Goal: Information Seeking & Learning: Learn about a topic

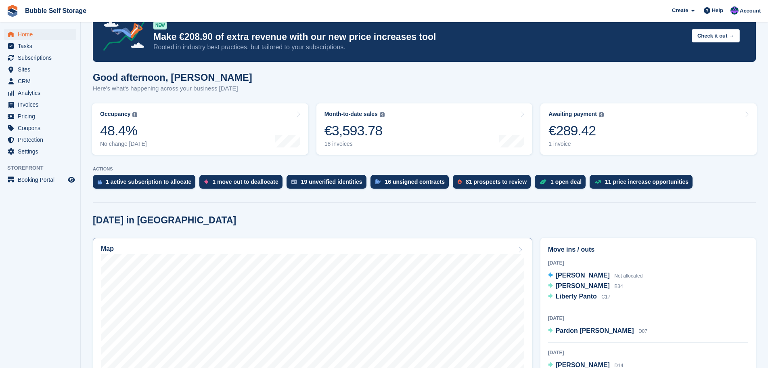
scroll to position [13, 0]
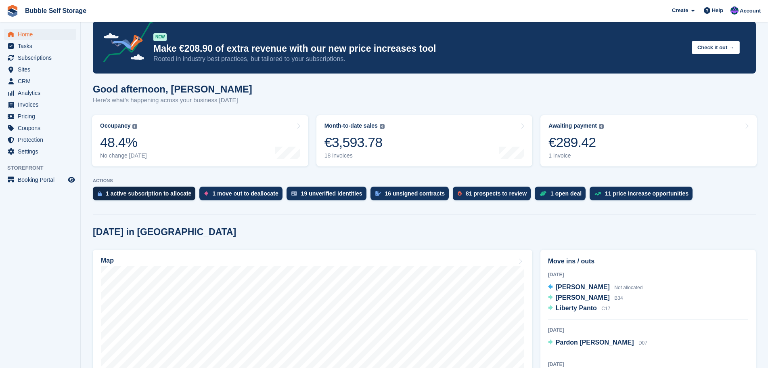
click at [154, 196] on div "1 active subscription to allocate" at bounding box center [149, 193] width 86 height 6
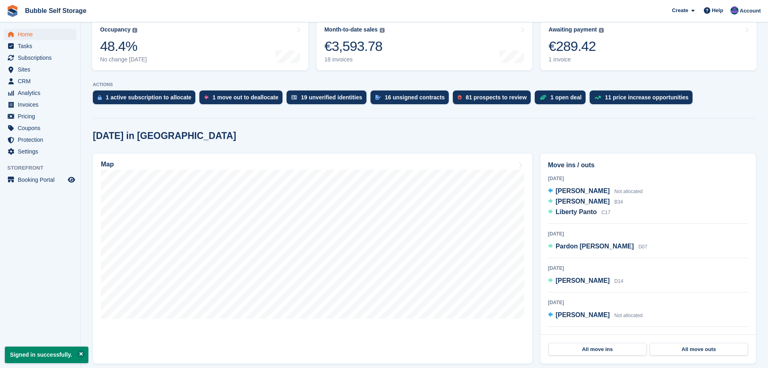
scroll to position [121, 0]
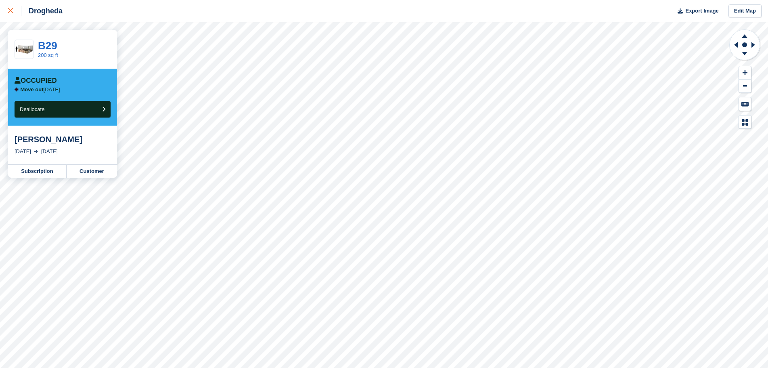
click at [10, 13] on div at bounding box center [14, 11] width 13 height 10
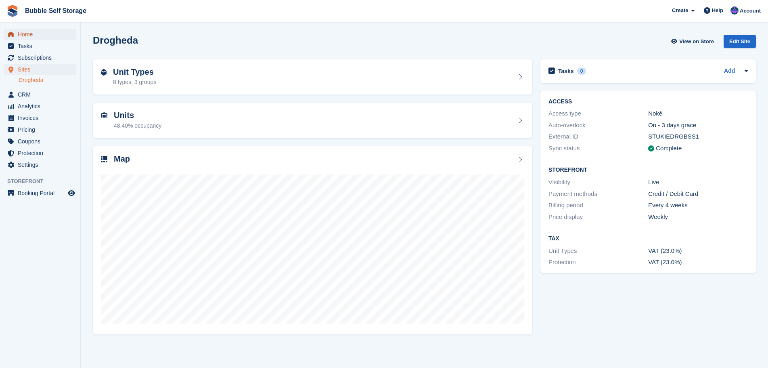
click at [31, 31] on span "Home" at bounding box center [42, 34] width 48 height 11
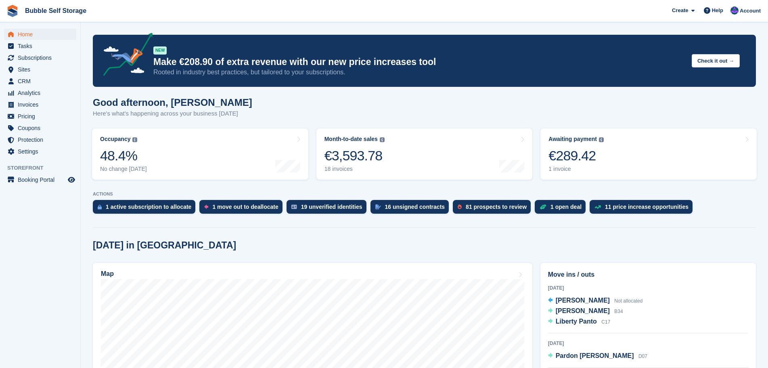
scroll to position [121, 0]
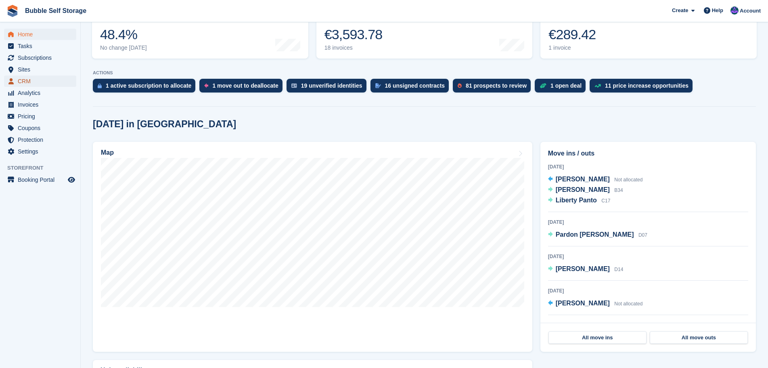
click at [29, 82] on span "CRM" at bounding box center [42, 80] width 48 height 11
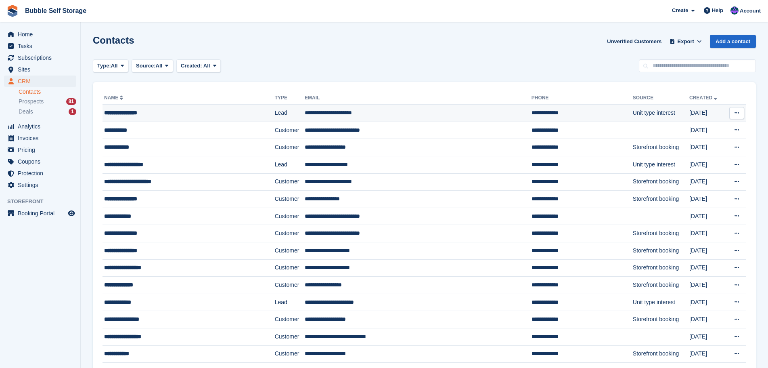
click at [128, 115] on div "**********" at bounding box center [173, 113] width 139 height 8
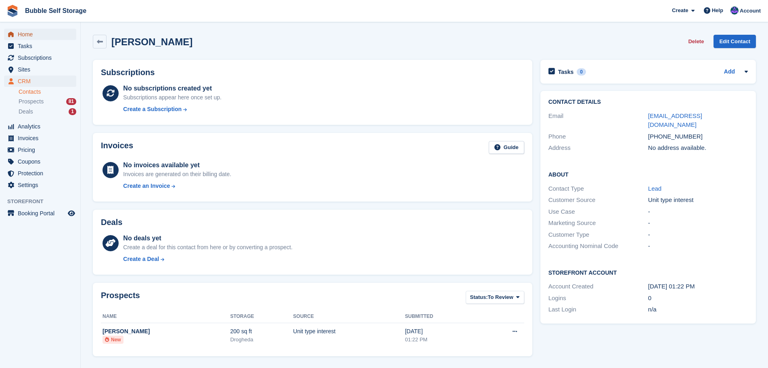
click at [17, 34] on link "Home" at bounding box center [40, 34] width 72 height 11
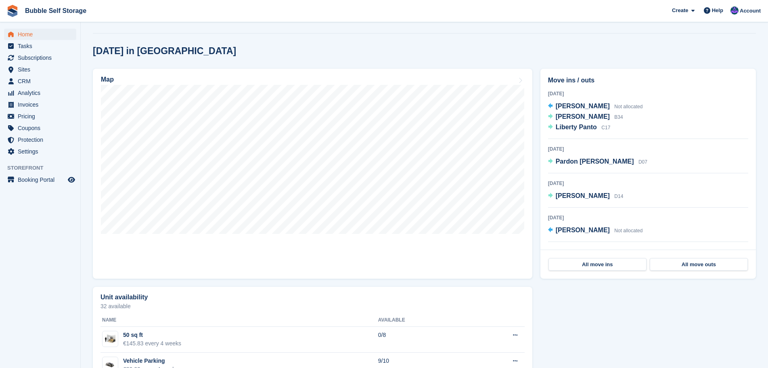
scroll to position [242, 0]
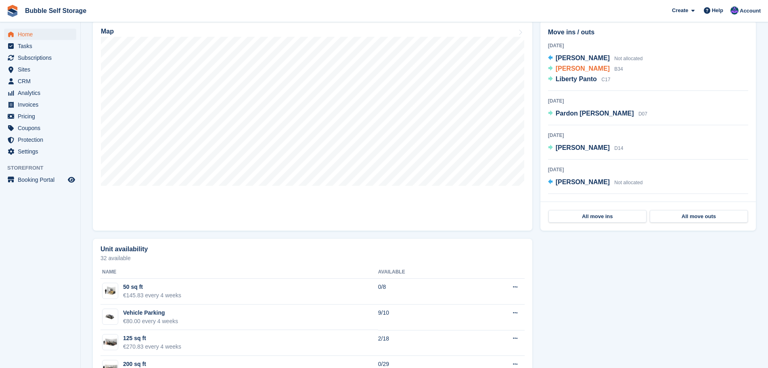
click at [578, 69] on span "[PERSON_NAME]" at bounding box center [583, 68] width 54 height 7
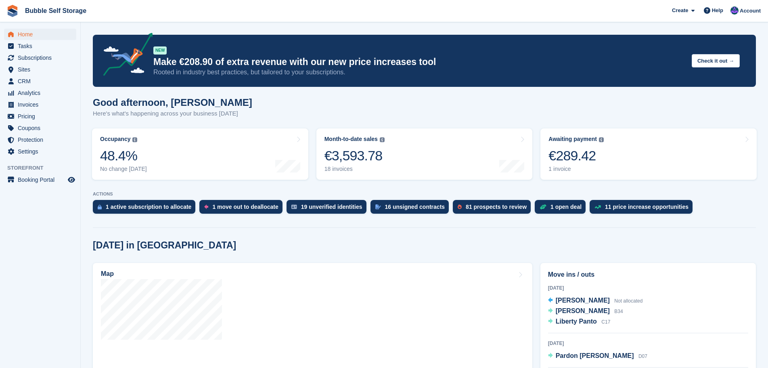
scroll to position [242, 0]
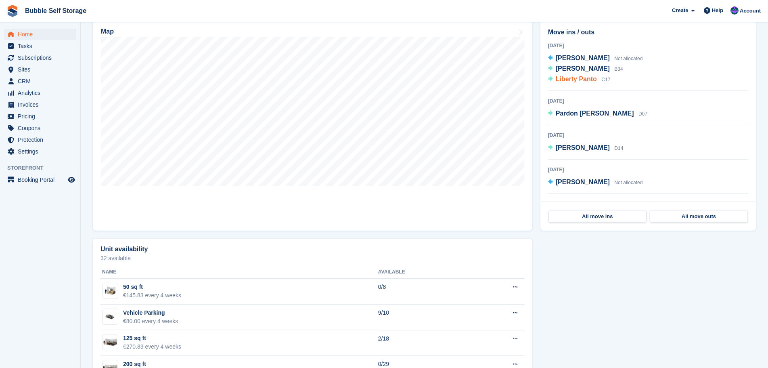
click at [572, 80] on span "Liberty Panto" at bounding box center [576, 78] width 41 height 7
click at [573, 113] on span "Pardon Tafadzwa Mutongi" at bounding box center [595, 113] width 78 height 7
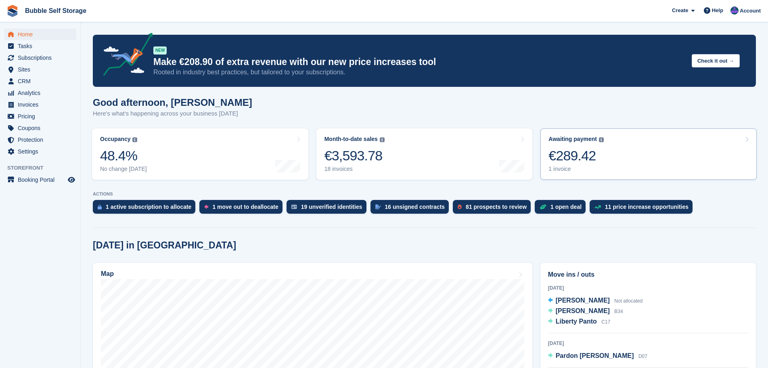
scroll to position [121, 0]
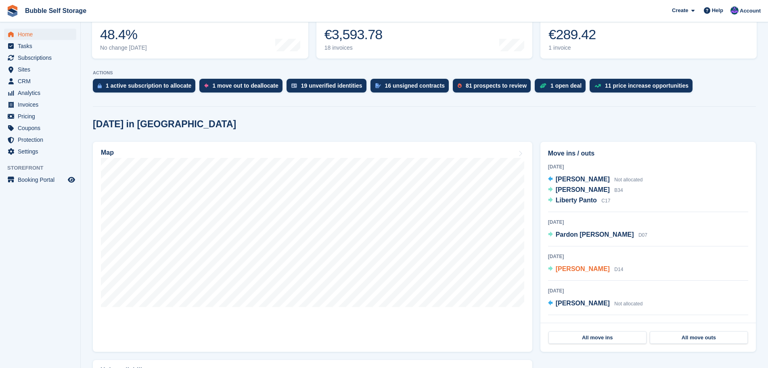
click at [573, 270] on span "[PERSON_NAME]" at bounding box center [583, 268] width 54 height 7
click at [589, 300] on span "[PERSON_NAME]" at bounding box center [583, 303] width 54 height 7
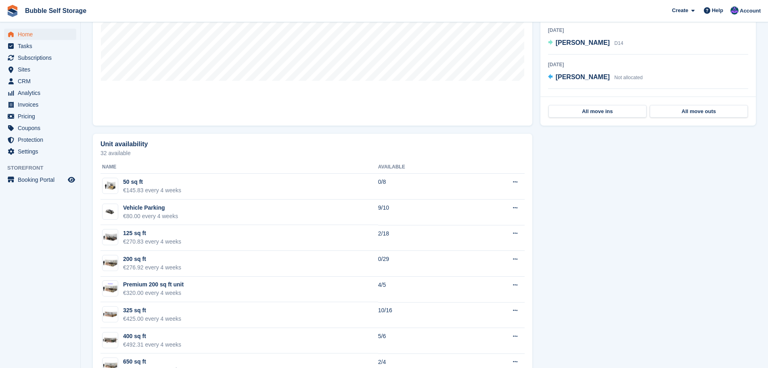
scroll to position [377, 0]
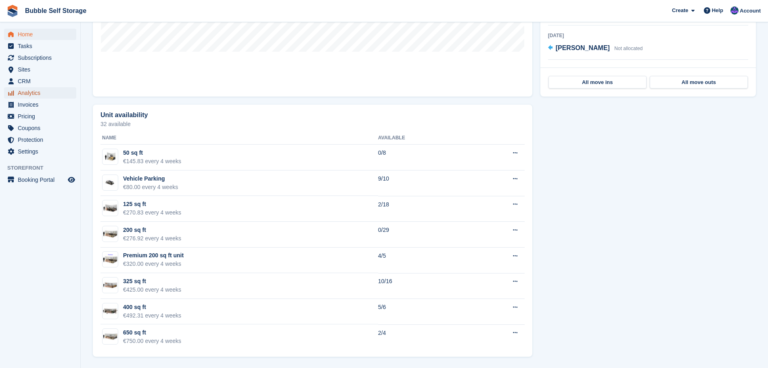
click at [29, 95] on span "Analytics" at bounding box center [42, 92] width 48 height 11
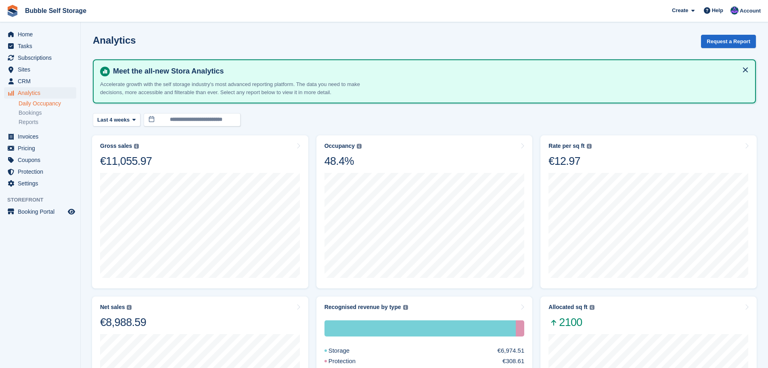
click at [40, 102] on link "Daily Occupancy" at bounding box center [48, 104] width 58 height 8
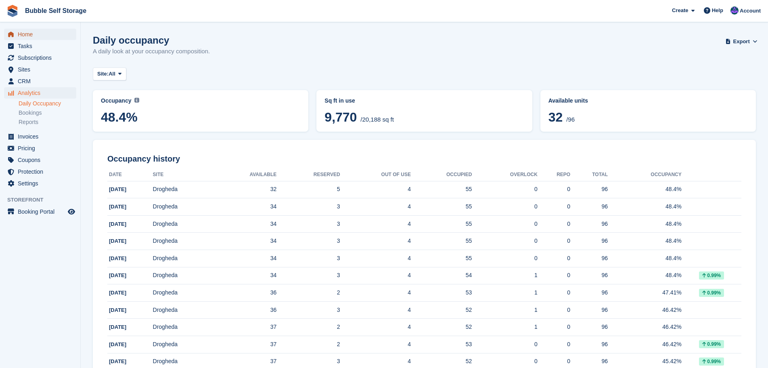
click at [25, 34] on span "Home" at bounding box center [42, 34] width 48 height 11
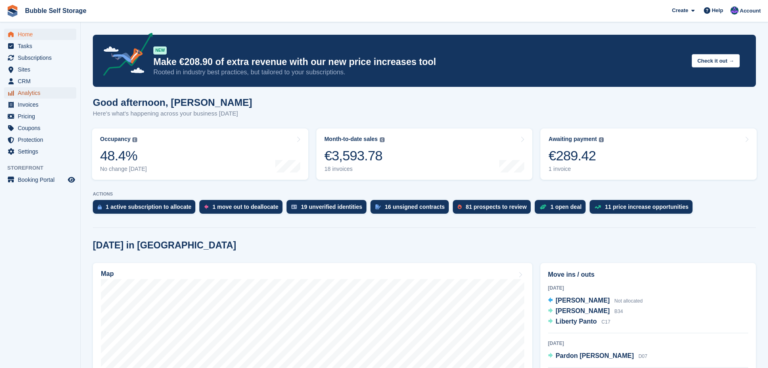
click at [29, 92] on span "Analytics" at bounding box center [42, 92] width 48 height 11
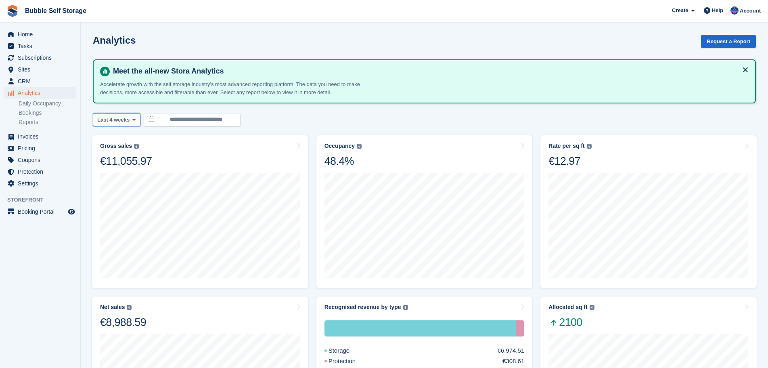
click at [136, 119] on button "Last 4 weeks" at bounding box center [117, 119] width 48 height 13
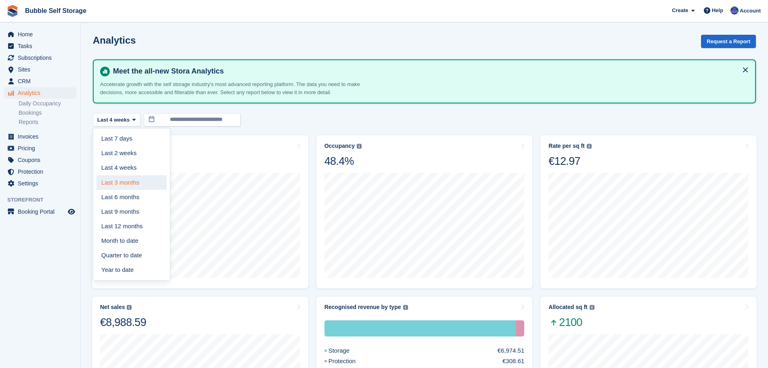
click at [125, 180] on link "Last 3 months" at bounding box center [131, 182] width 70 height 15
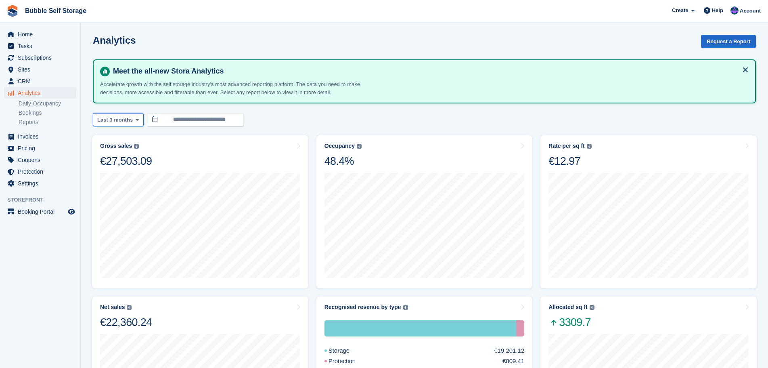
click at [133, 124] on button "Last 3 months" at bounding box center [118, 119] width 51 height 13
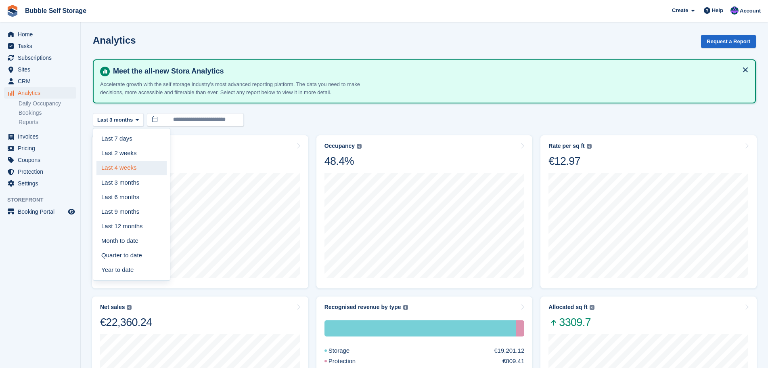
click at [127, 172] on link "Last 4 weeks" at bounding box center [131, 168] width 70 height 15
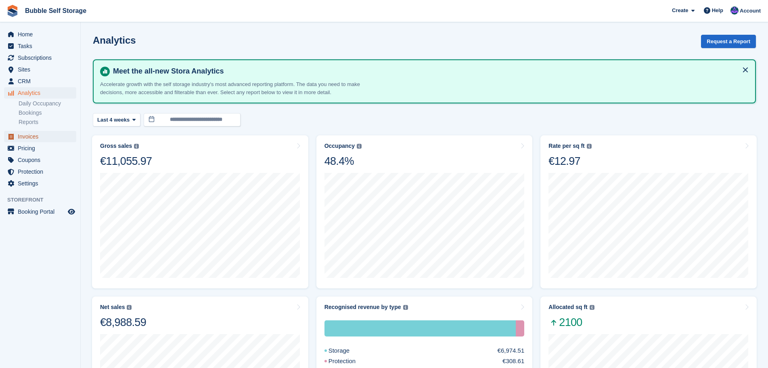
click at [32, 136] on span "Invoices" at bounding box center [42, 136] width 48 height 11
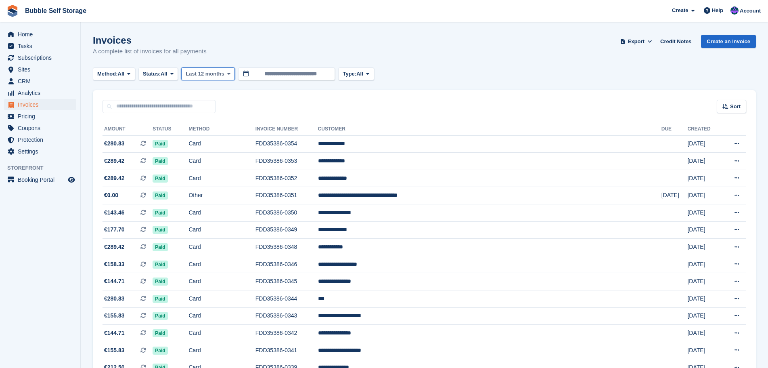
click at [206, 77] on span "Last 12 months" at bounding box center [205, 74] width 38 height 8
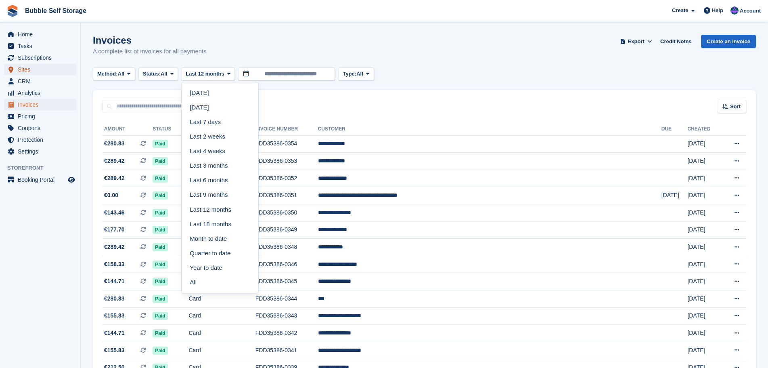
click at [25, 70] on span "Sites" at bounding box center [42, 69] width 48 height 11
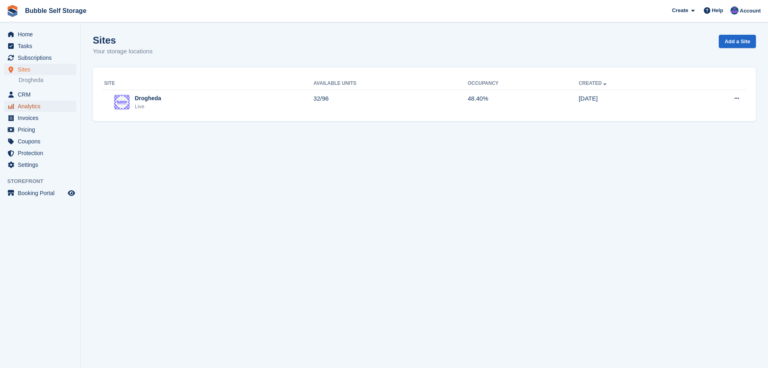
click at [30, 105] on span "Analytics" at bounding box center [42, 106] width 48 height 11
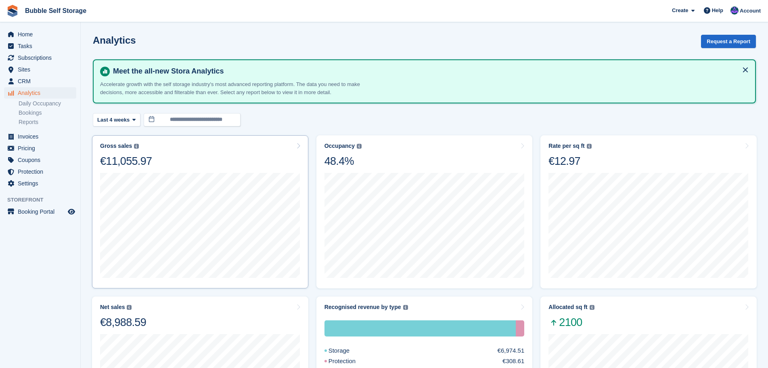
click at [295, 145] on div "Gross sales The sum of all finalised invoices, after discount and including tax…" at bounding box center [200, 154] width 200 height 25
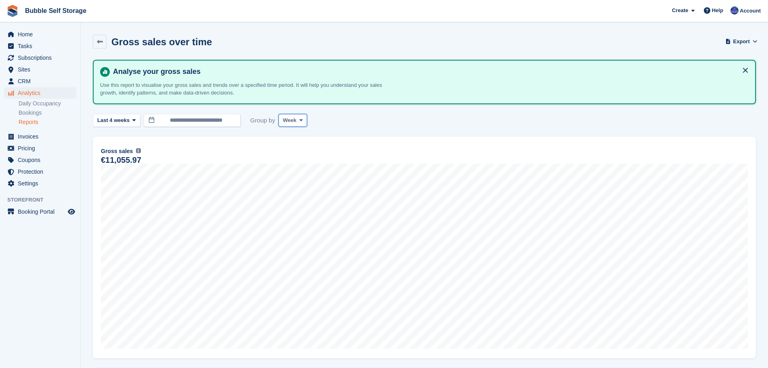
click at [286, 122] on span "Week" at bounding box center [290, 120] width 14 height 8
click at [287, 164] on link "Month" at bounding box center [317, 168] width 70 height 15
click at [132, 123] on icon at bounding box center [133, 119] width 3 height 5
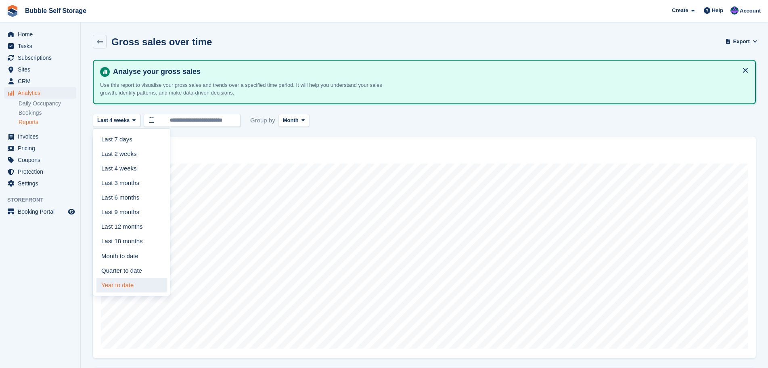
click at [130, 282] on link "Year to date" at bounding box center [131, 285] width 70 height 15
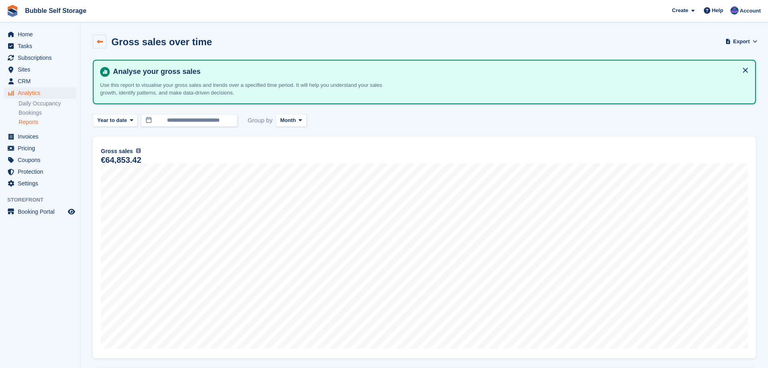
click at [101, 42] on icon at bounding box center [100, 42] width 6 height 6
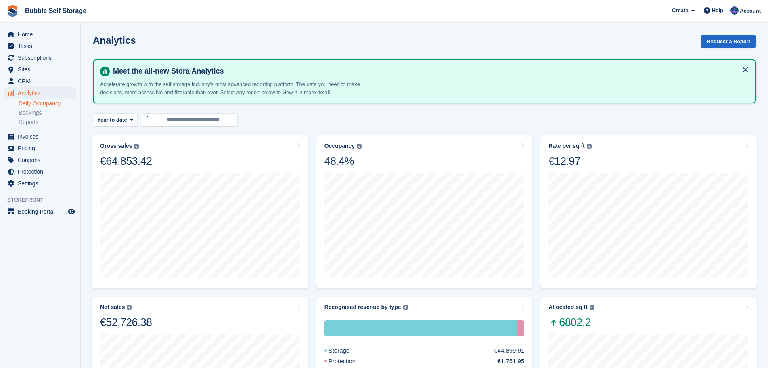
click at [43, 104] on link "Daily Occupancy" at bounding box center [48, 104] width 58 height 8
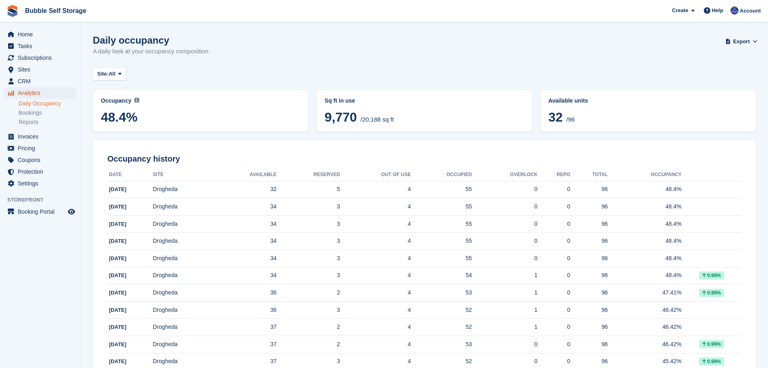
click at [29, 90] on span "Analytics" at bounding box center [42, 92] width 48 height 11
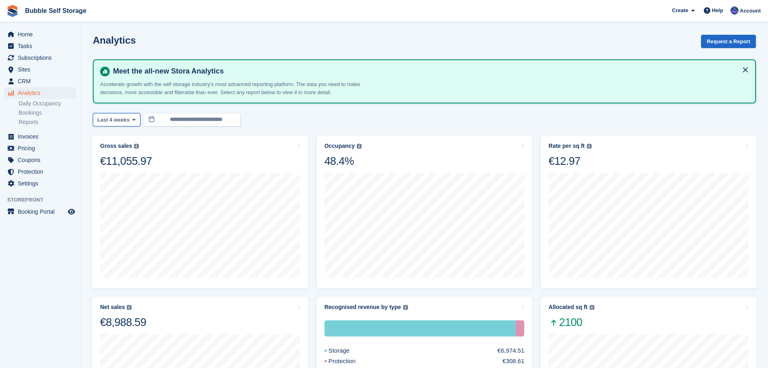
click at [129, 123] on button "Last 4 weeks" at bounding box center [117, 119] width 48 height 13
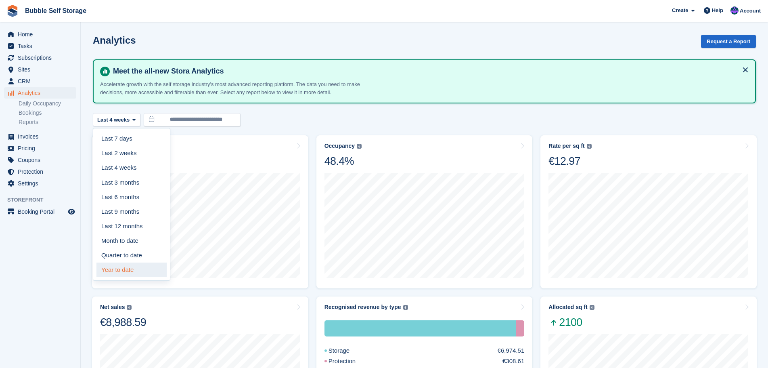
click at [126, 273] on link "Year to date" at bounding box center [131, 269] width 70 height 15
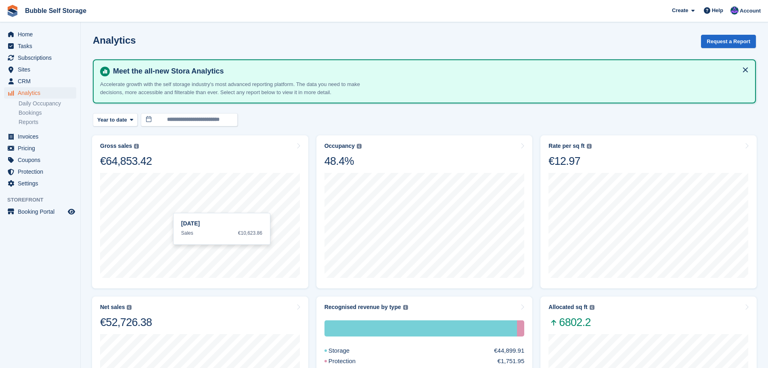
scroll to position [121, 0]
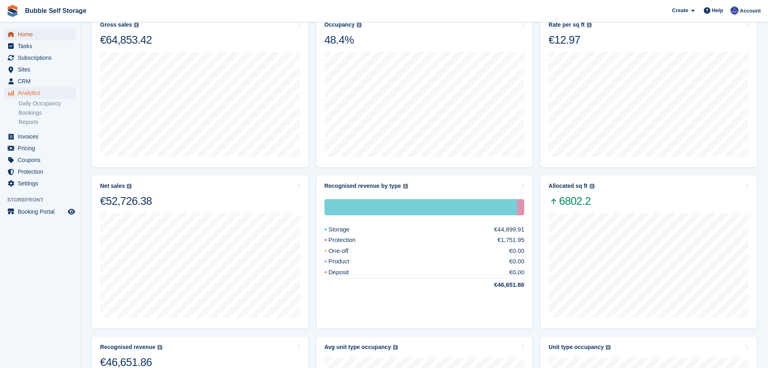
click at [36, 31] on span "Home" at bounding box center [42, 34] width 48 height 11
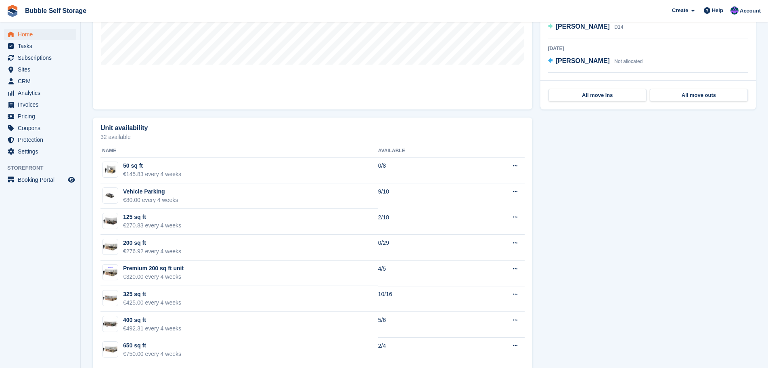
scroll to position [377, 0]
